Goal: Complete application form: Complete application form

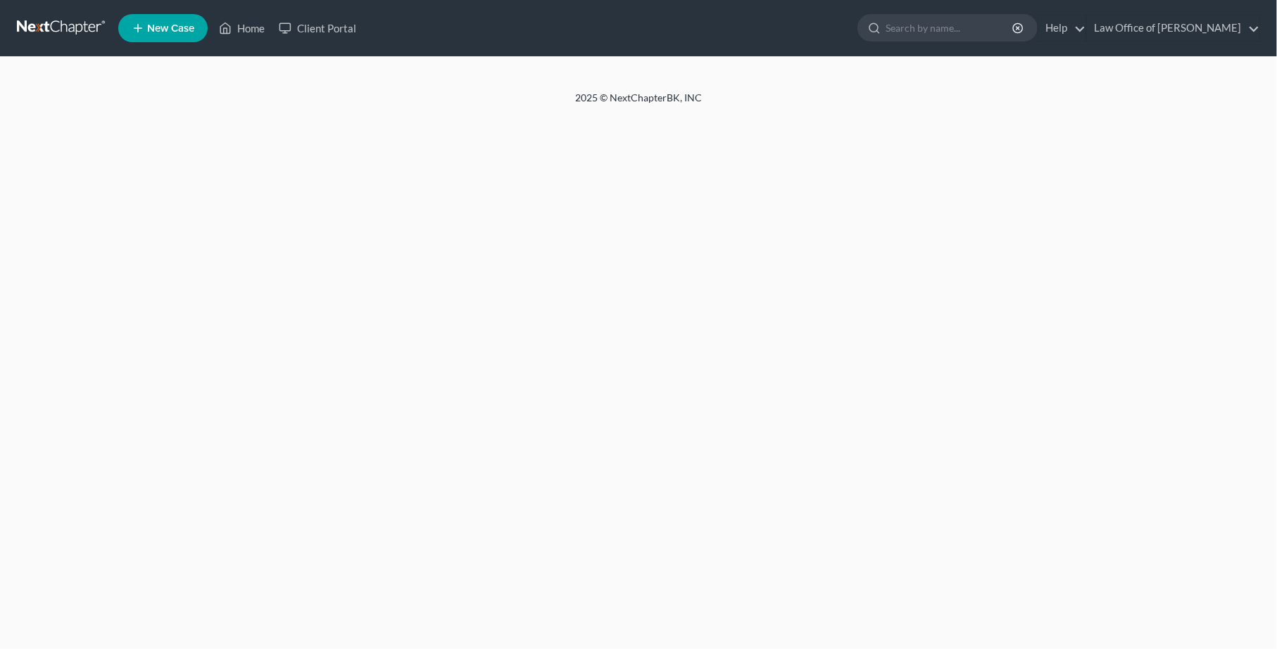
select select "6"
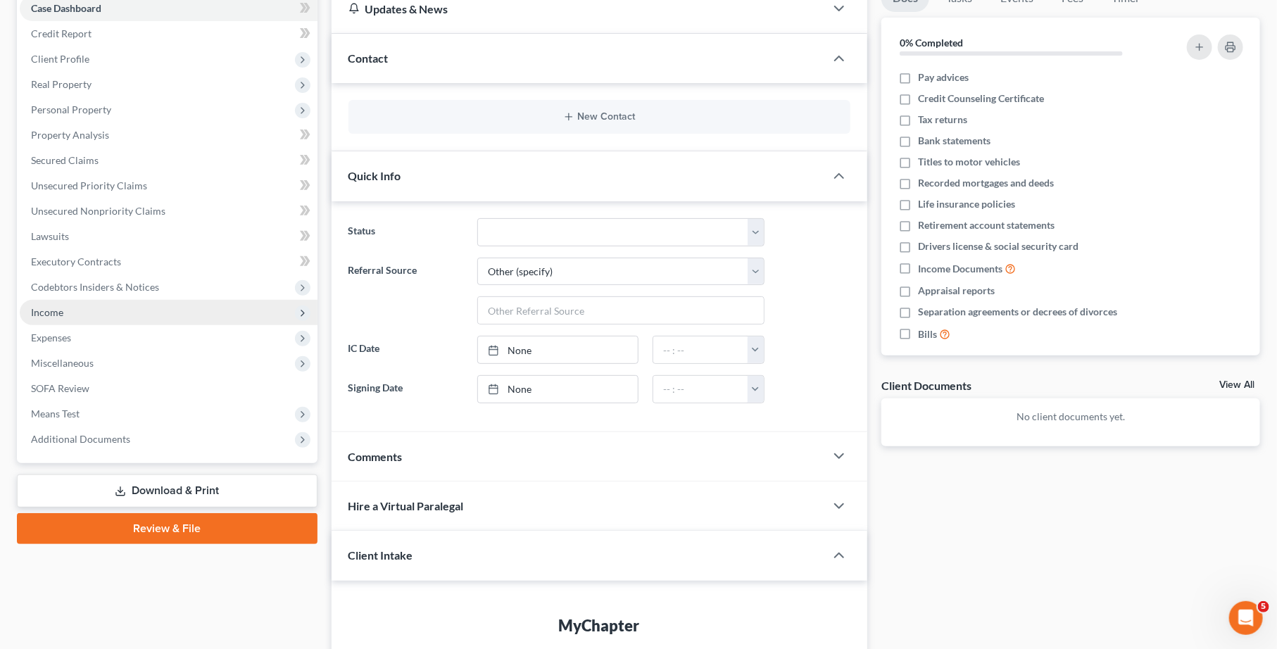
scroll to position [152, 0]
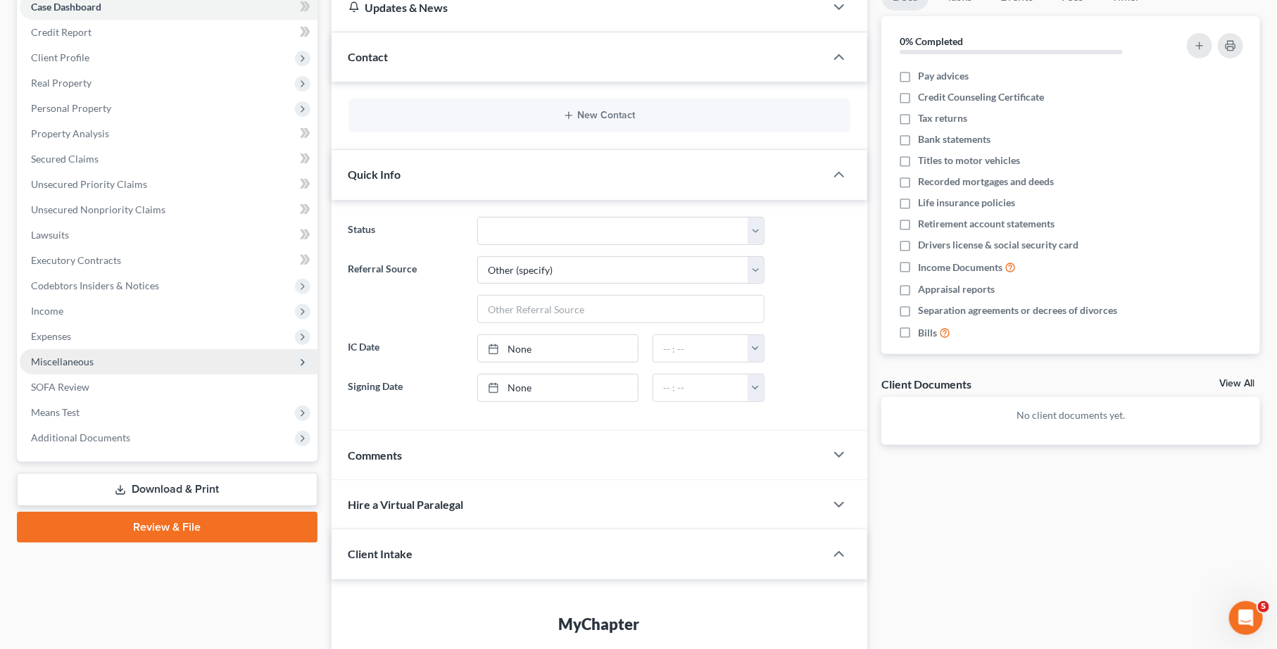
click at [200, 362] on span "Miscellaneous" at bounding box center [169, 361] width 298 height 25
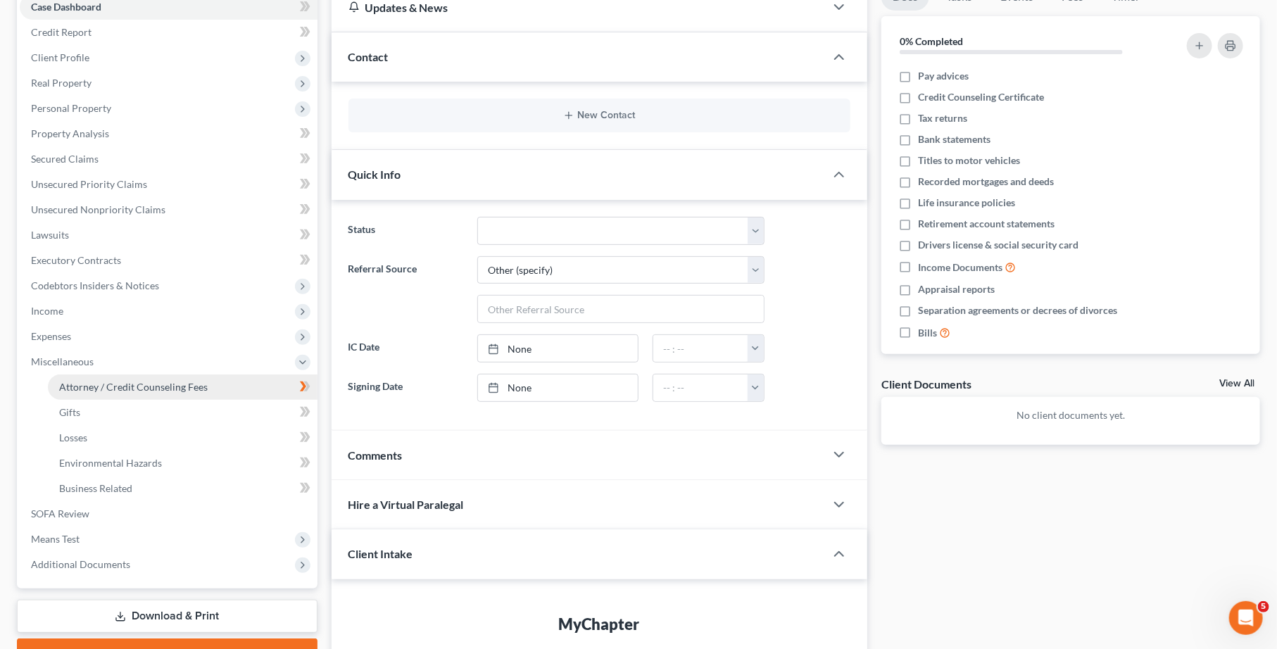
click at [194, 390] on span "Attorney / Credit Counseling Fees" at bounding box center [133, 387] width 149 height 12
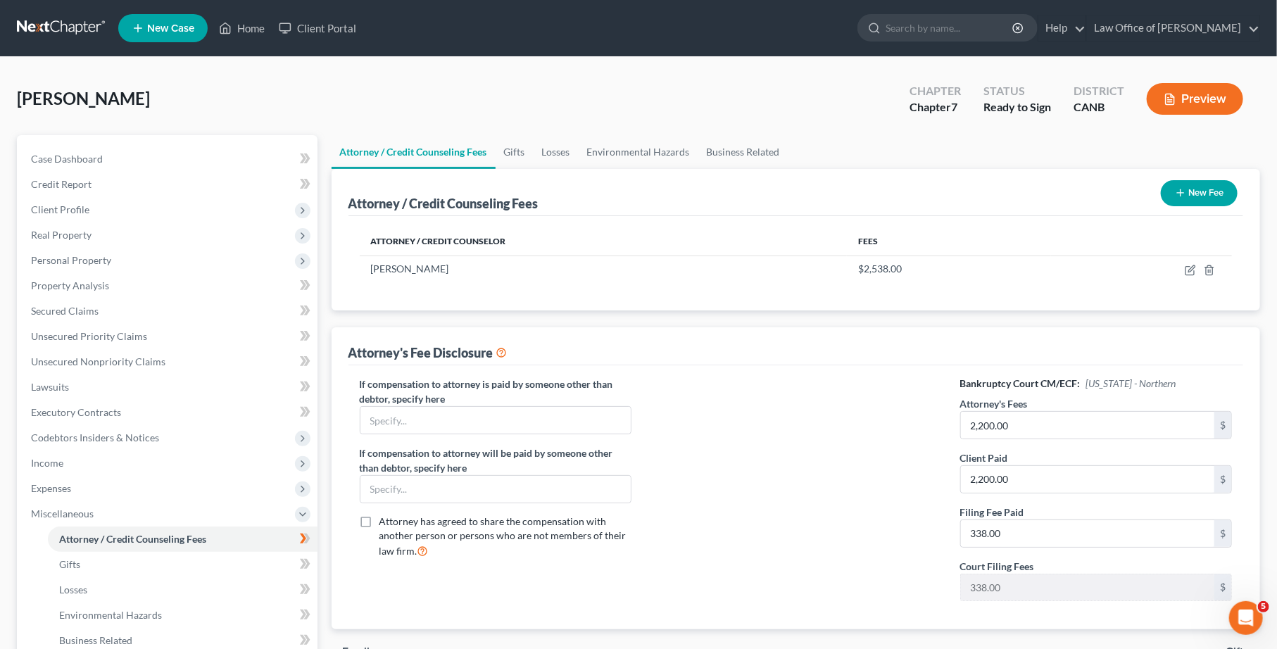
click at [1192, 95] on button "Preview" at bounding box center [1195, 99] width 96 height 32
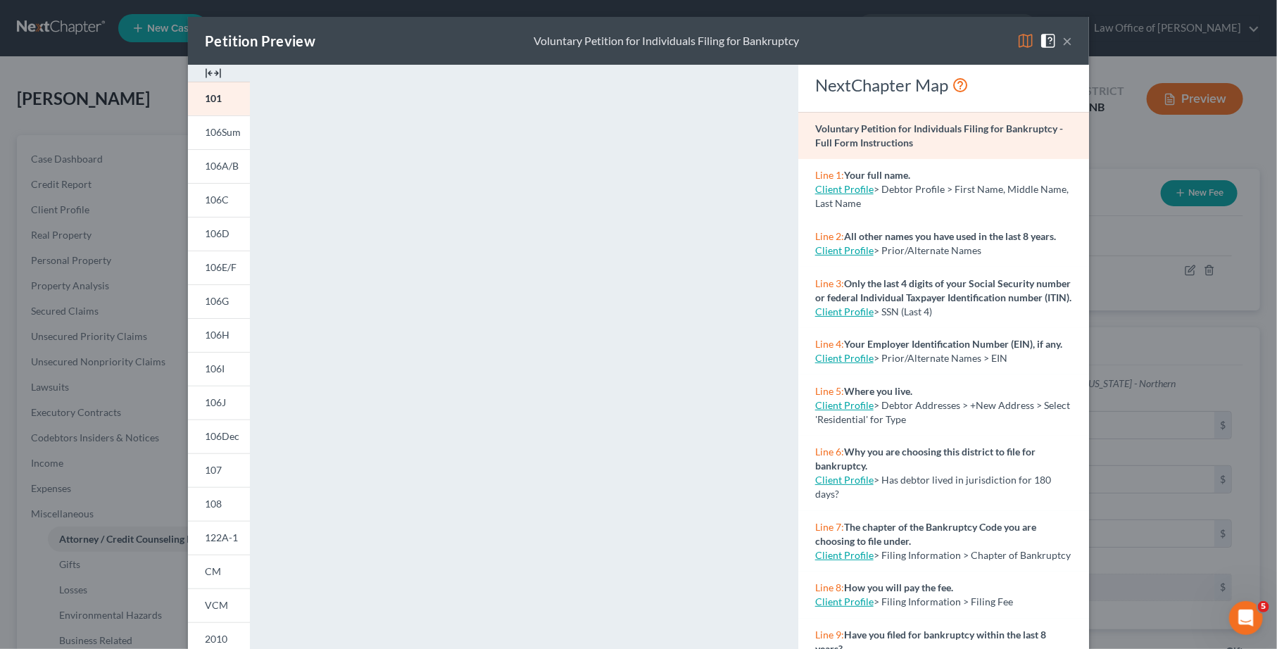
click at [164, 101] on div "Petition Preview Voluntary Petition for Individuals Filing for Bankruptcy × 101…" at bounding box center [638, 324] width 1277 height 649
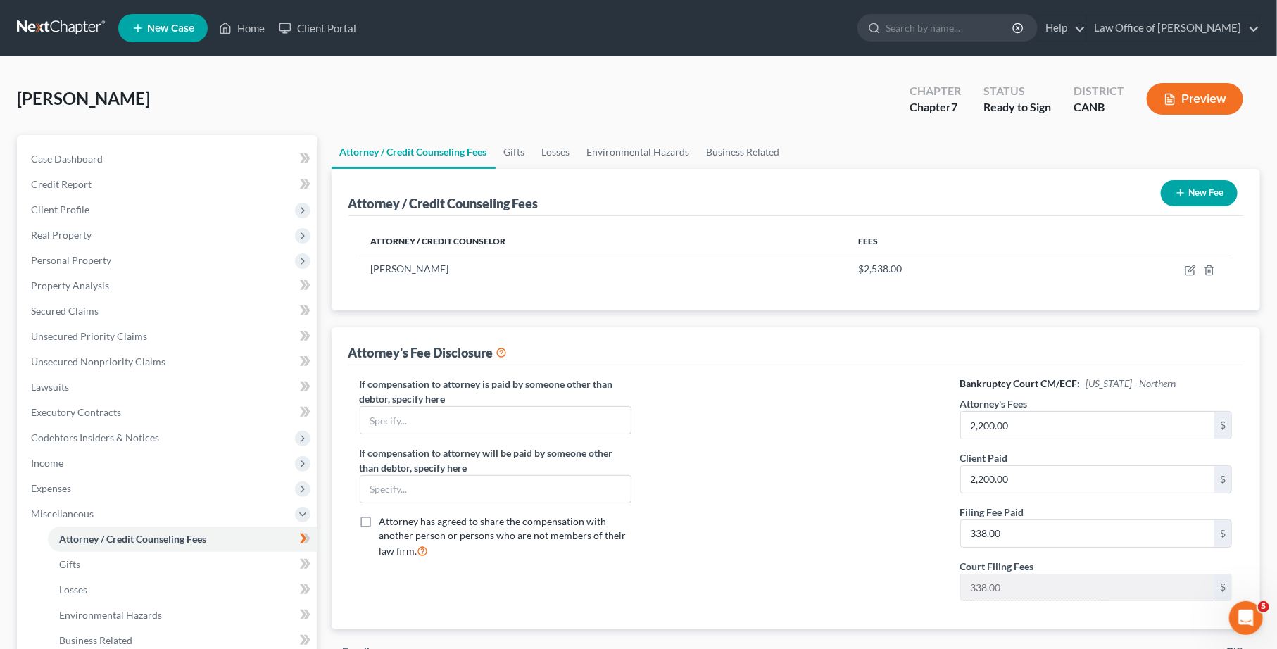
click at [507, 351] on icon at bounding box center [501, 351] width 11 height 13
click at [1191, 93] on button "Preview" at bounding box center [1195, 99] width 96 height 32
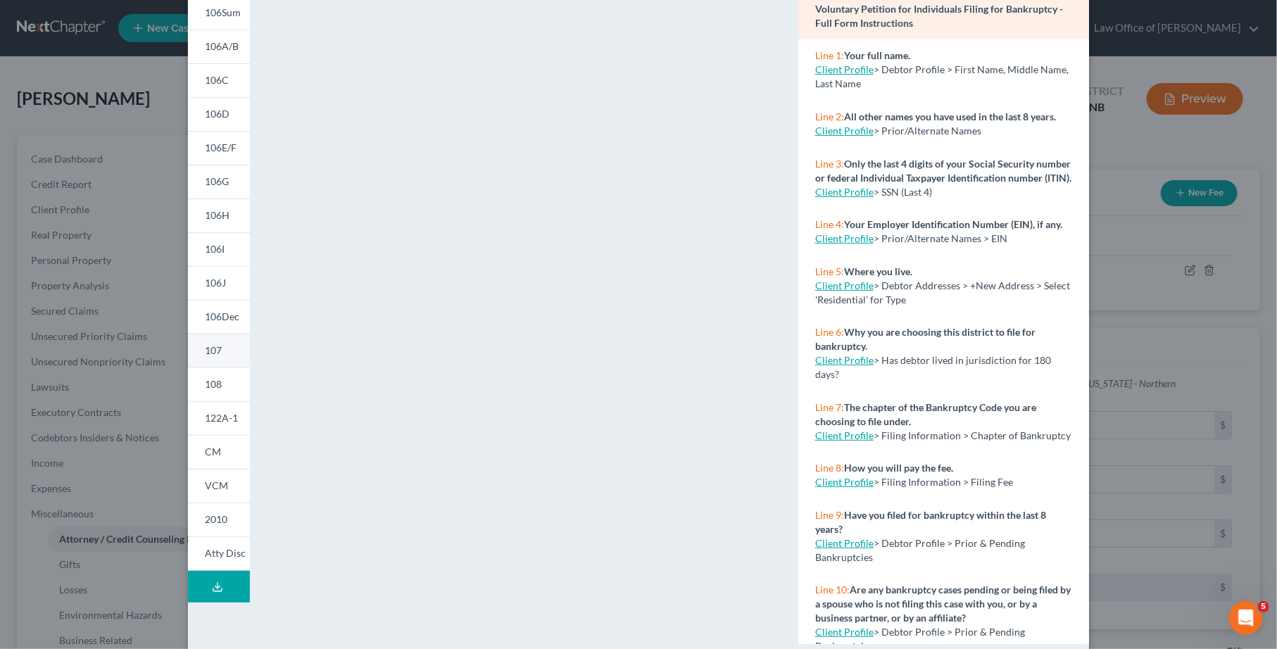
scroll to position [145, 0]
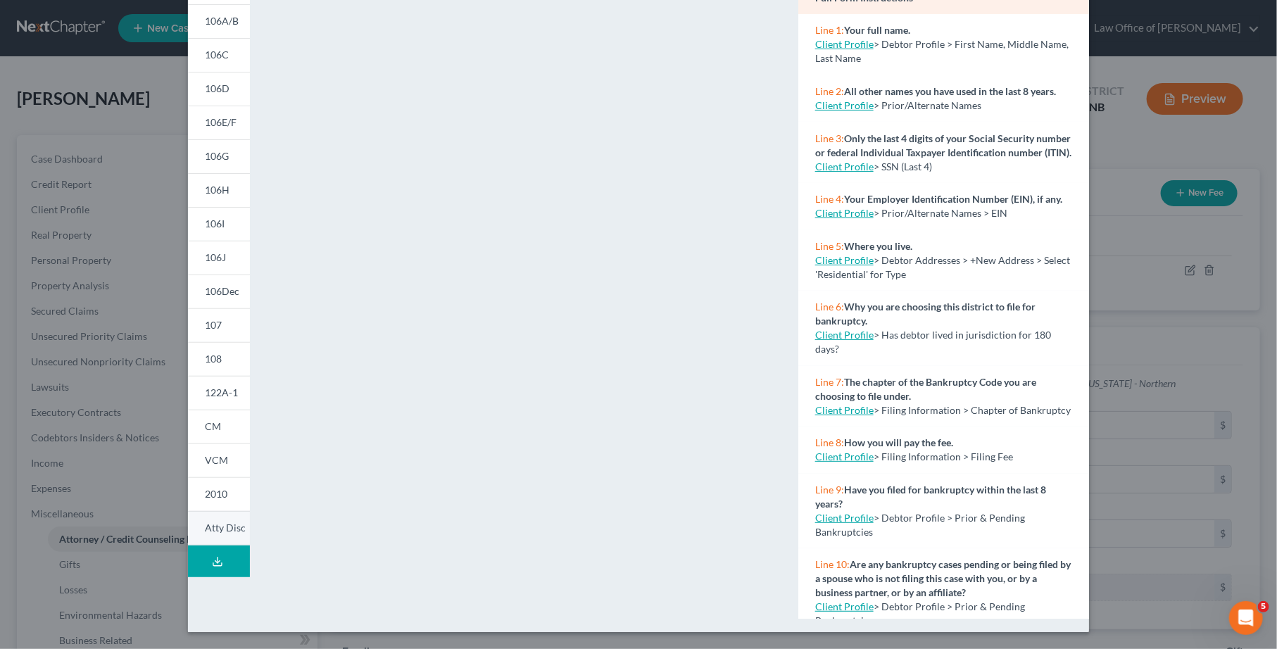
click at [218, 534] on link "Atty Disc" at bounding box center [219, 528] width 62 height 35
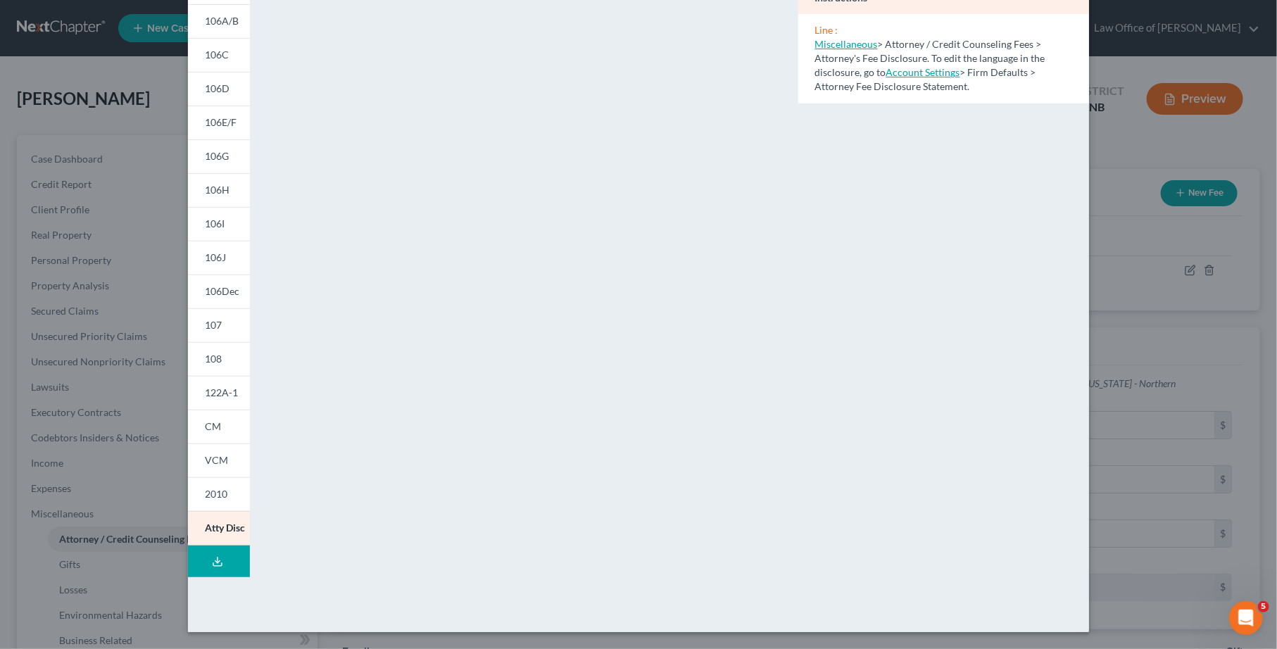
click at [1123, 310] on div "Petition Preview Attorney's Disclosure of Compensation × 101 106Sum 106A/B 106C…" at bounding box center [638, 324] width 1277 height 649
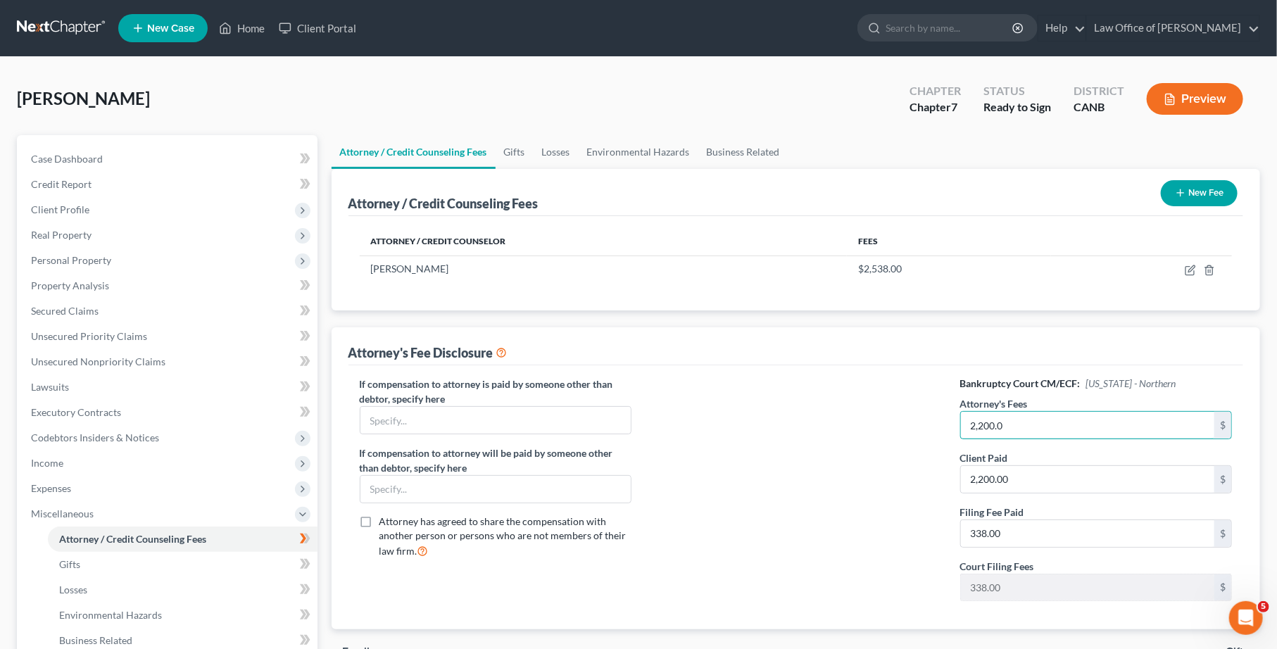
type input "2,200.00"
drag, startPoint x: 1015, startPoint y: 477, endPoint x: 1034, endPoint y: 491, distance: 22.7
click at [1034, 491] on input "2,200.00" at bounding box center [1088, 479] width 254 height 27
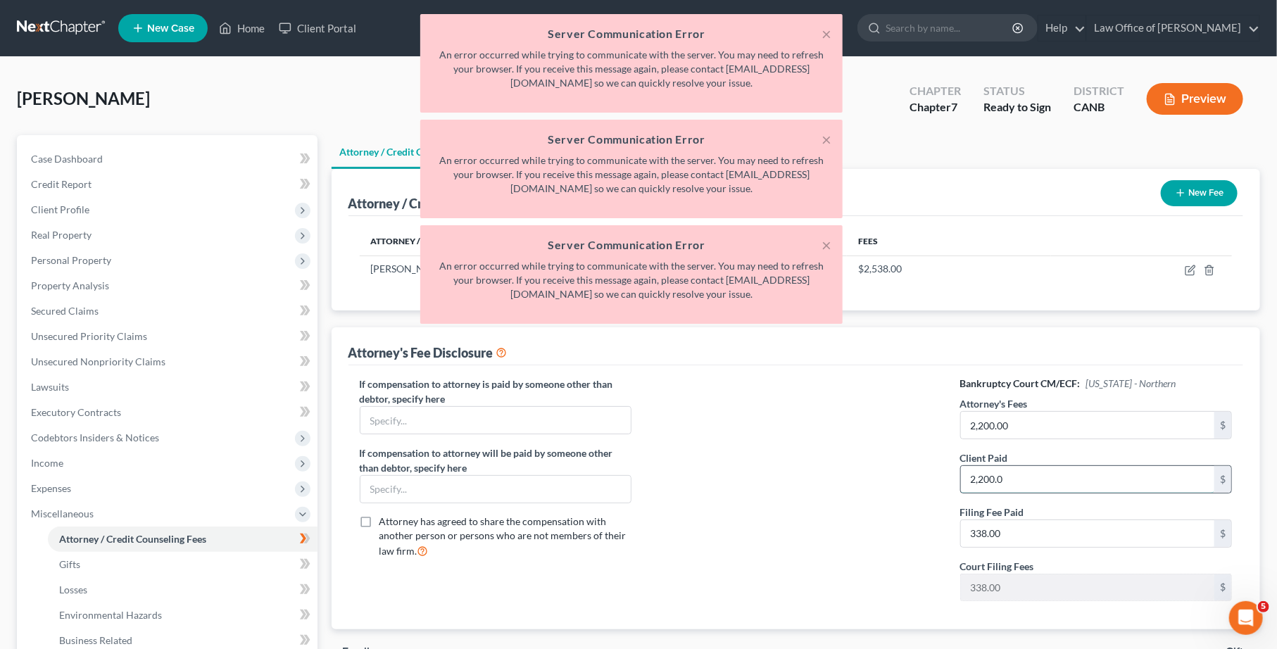
click at [1081, 489] on input "2,200.0" at bounding box center [1088, 479] width 254 height 27
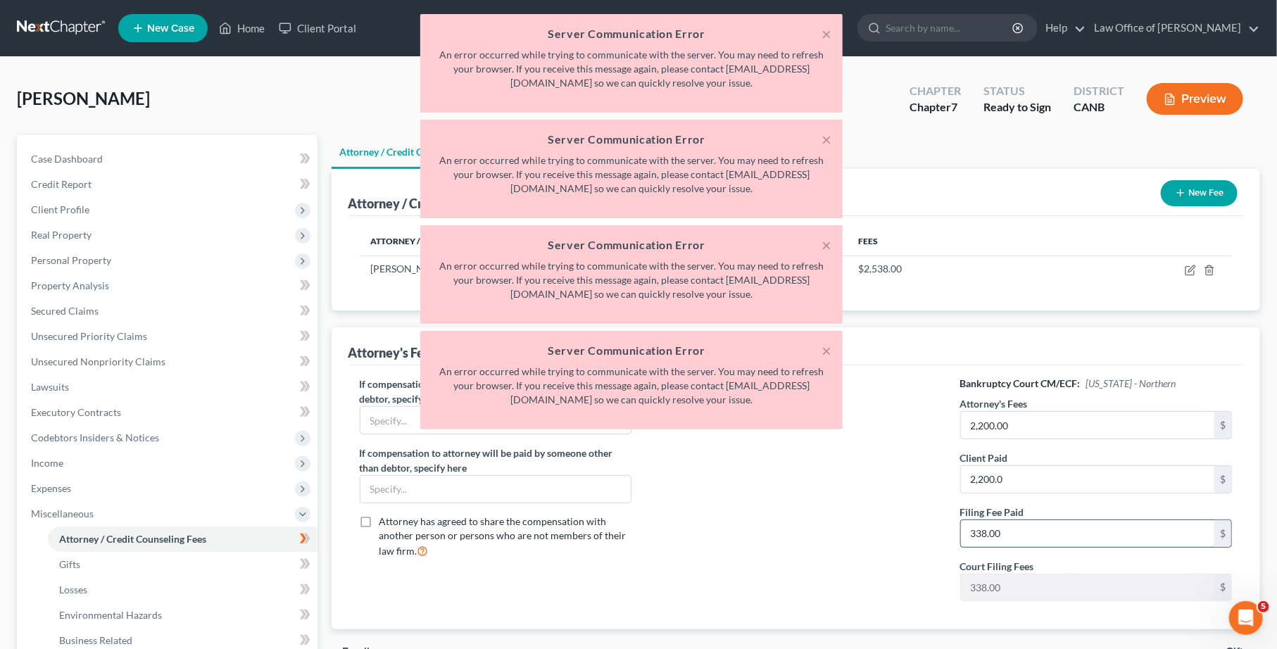
click at [1095, 530] on input "338.00" at bounding box center [1088, 533] width 254 height 27
click at [1024, 429] on div "× Server Communication Error An error occurred while trying to communicate with…" at bounding box center [631, 225] width 1277 height 423
click at [1022, 490] on input "2,200.0" at bounding box center [1088, 479] width 254 height 27
click at [1018, 484] on input "2,200.0" at bounding box center [1088, 479] width 254 height 27
type input "2,200.00"
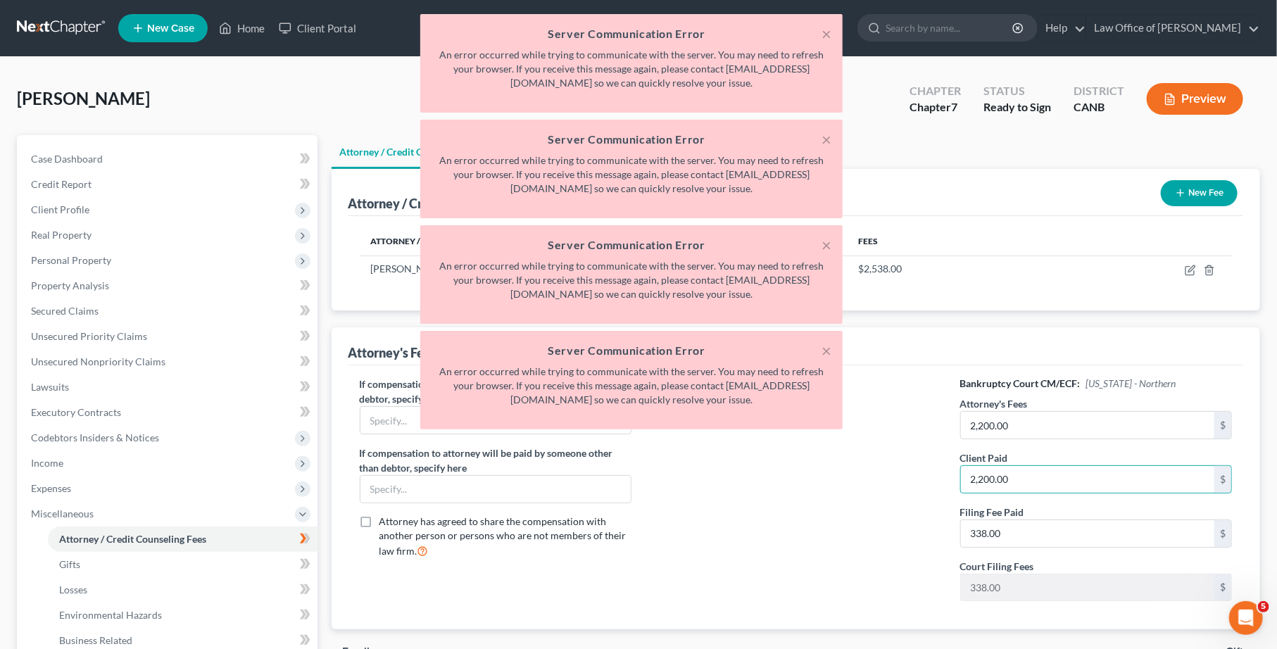
click at [923, 504] on div at bounding box center [796, 495] width 301 height 236
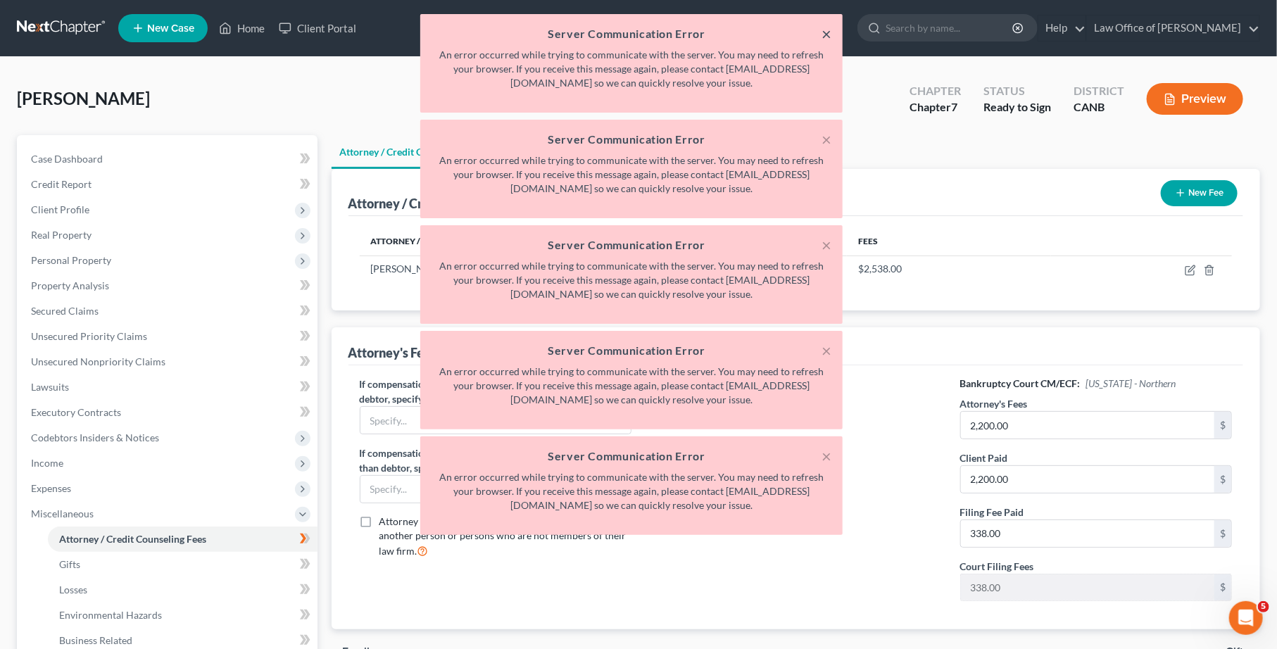
click at [827, 32] on button "×" at bounding box center [827, 33] width 10 height 17
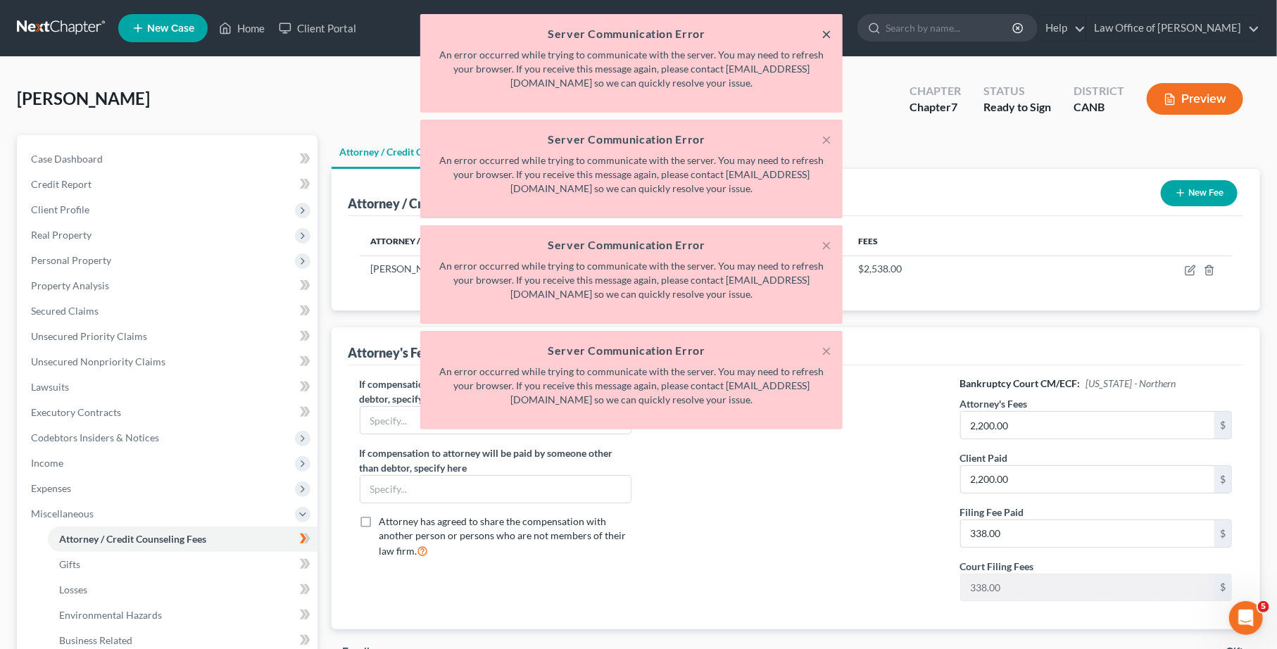
click at [827, 32] on button "×" at bounding box center [827, 33] width 10 height 17
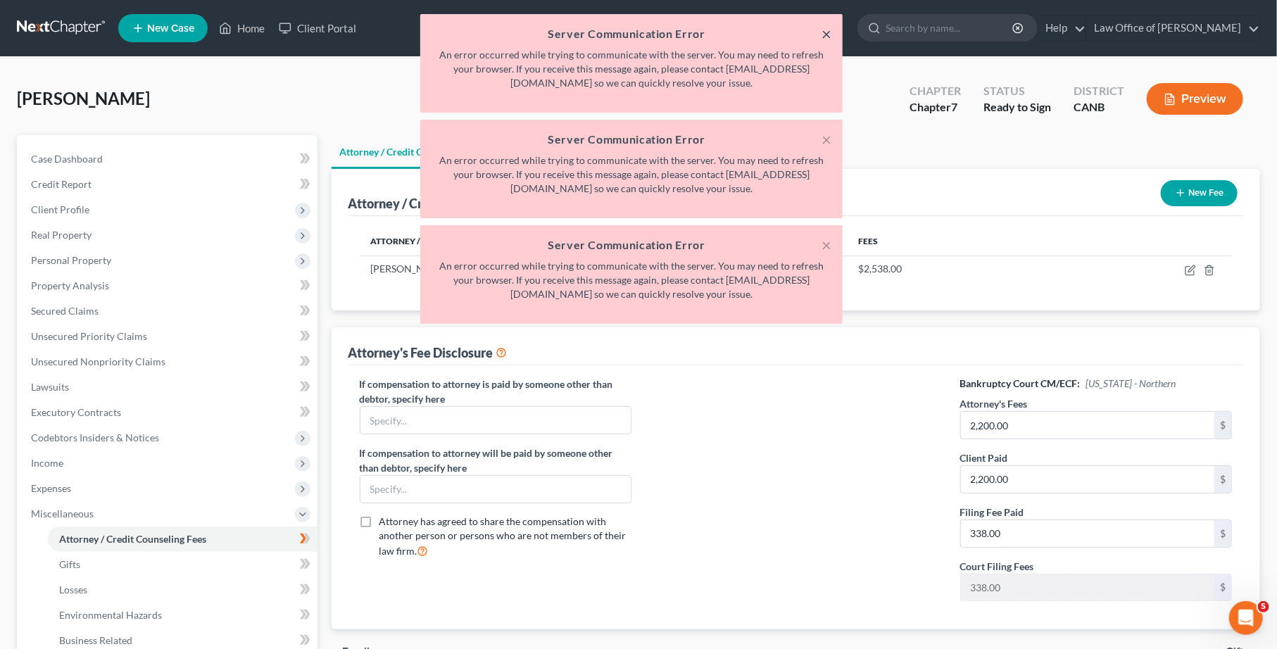
click at [827, 32] on button "×" at bounding box center [827, 33] width 10 height 17
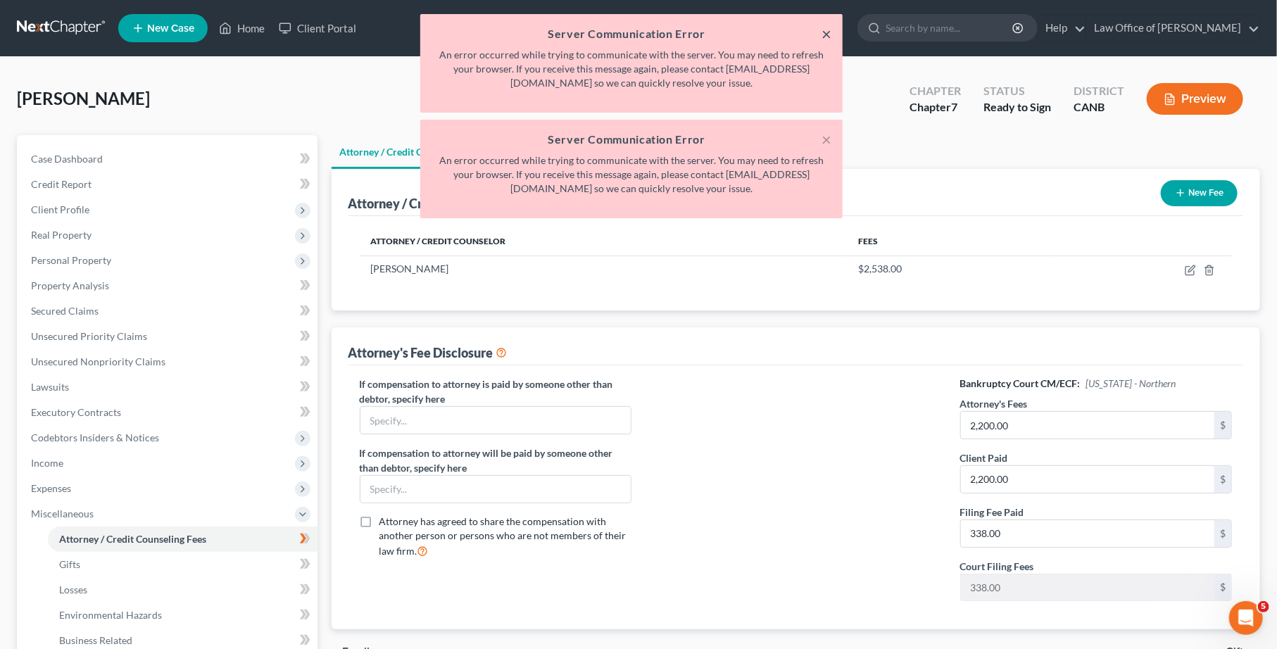
click at [827, 32] on button "×" at bounding box center [827, 33] width 10 height 17
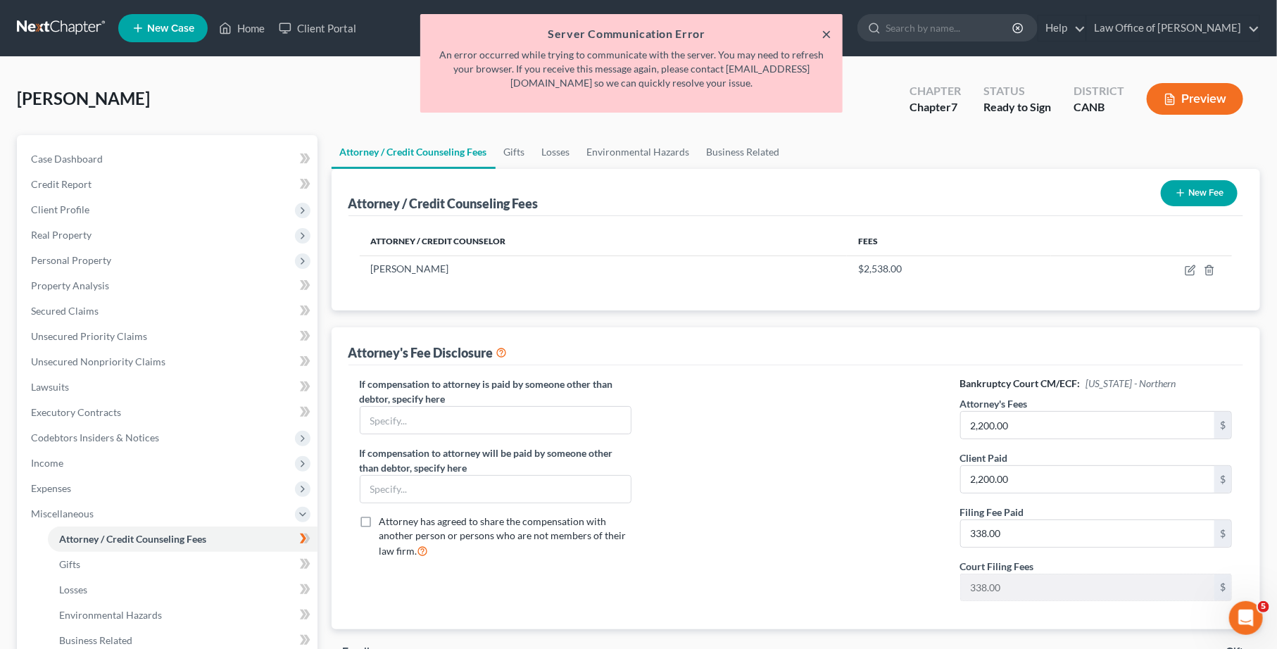
click at [827, 32] on button "×" at bounding box center [827, 33] width 10 height 17
